Goal: Task Accomplishment & Management: Manage account settings

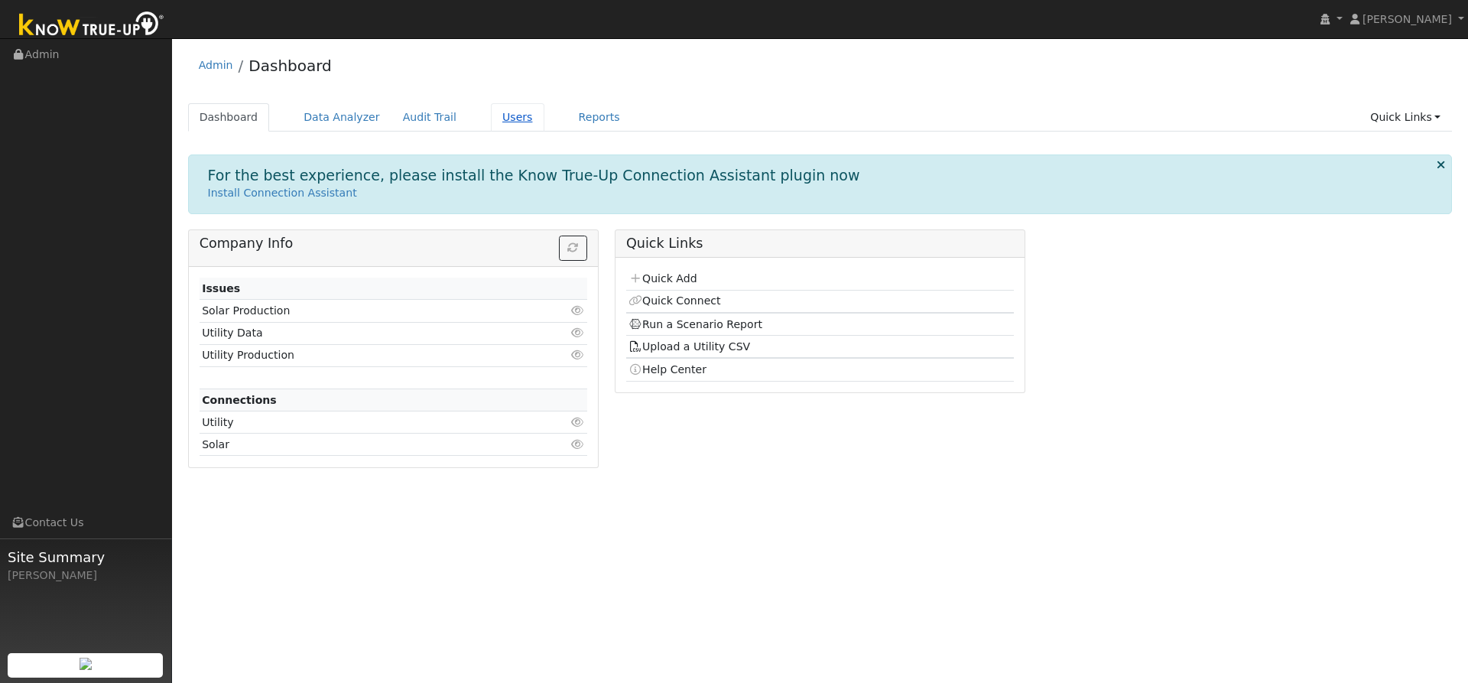
click at [491, 117] on link "Users" at bounding box center [518, 117] width 54 height 28
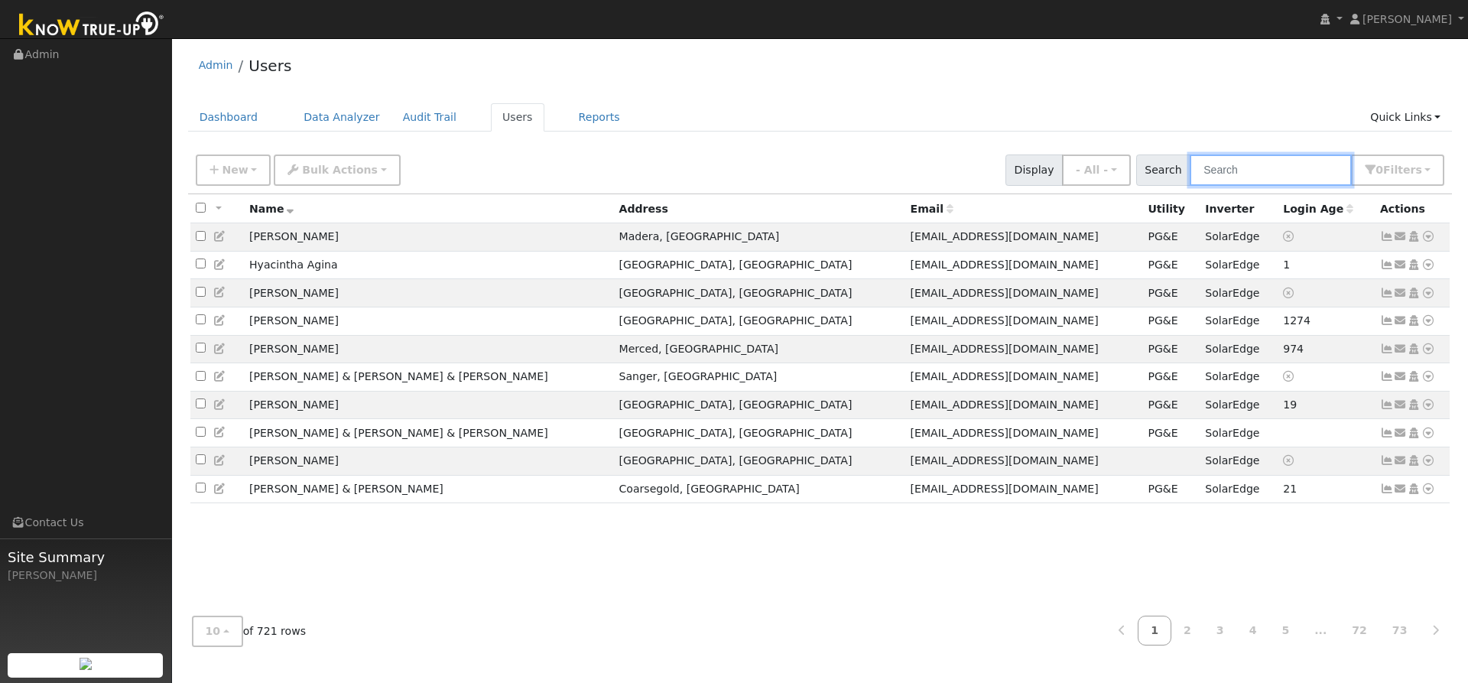
click at [1269, 173] on input "text" at bounding box center [1271, 169] width 162 height 31
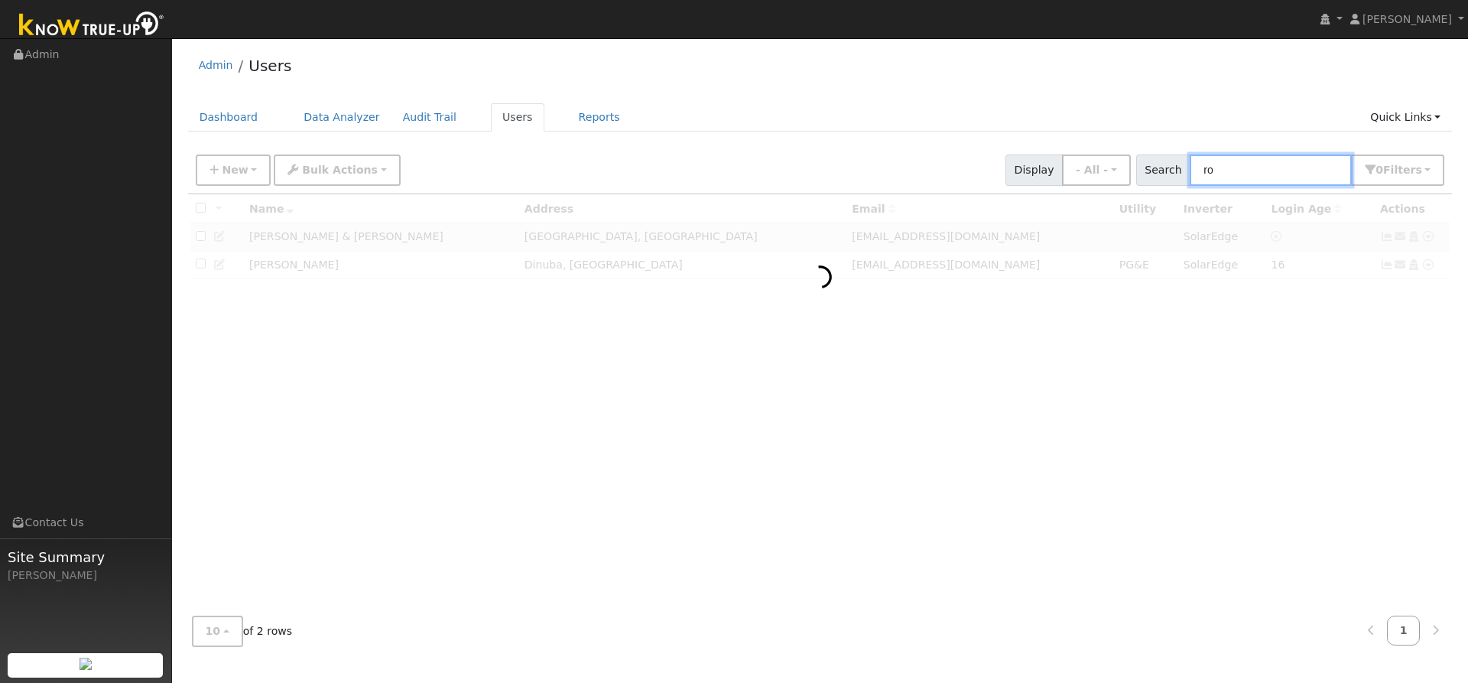
type input "r"
type input "Celum"
